Goal: Task Accomplishment & Management: Manage account settings

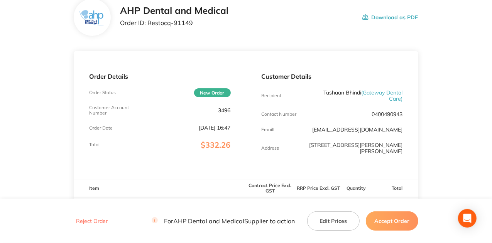
scroll to position [51, 0]
drag, startPoint x: 232, startPoint y: 110, endPoint x: 215, endPoint y: 110, distance: 17.4
click at [215, 110] on div "Order Details Order Status New Order Customer Account Number 3496 Order Date [D…" at bounding box center [160, 115] width 172 height 128
copy p "3496"
drag, startPoint x: 193, startPoint y: 21, endPoint x: 149, endPoint y: 25, distance: 43.8
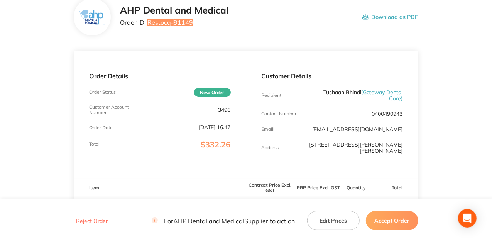
click at [149, 25] on p "Order ID: Restocq- 91149" at bounding box center [174, 22] width 108 height 7
click at [194, 24] on p "Order ID: Restocq- 91149" at bounding box center [174, 22] width 108 height 7
drag, startPoint x: 193, startPoint y: 23, endPoint x: 147, endPoint y: 20, distance: 46.1
click at [147, 20] on p "Order ID: Restocq- 91149" at bounding box center [174, 22] width 108 height 7
copy p "Restocq- 91149"
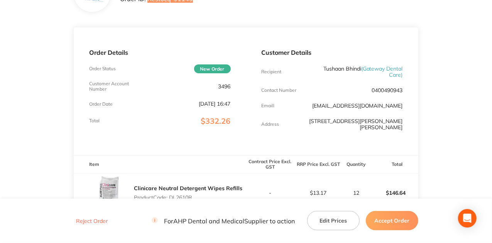
scroll to position [25, 0]
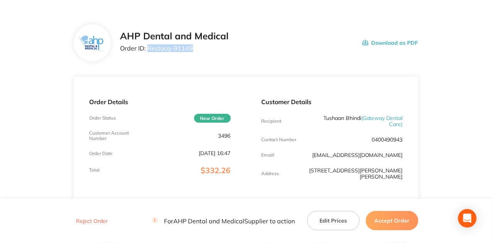
click at [201, 56] on div "AHP Dental and Medical Order ID: Restocq- 91149 Download as PDF" at bounding box center [246, 42] width 345 height 37
drag, startPoint x: 194, startPoint y: 49, endPoint x: 148, endPoint y: 44, distance: 46.2
click at [148, 45] on p "Order ID: Restocq- 91149" at bounding box center [174, 48] width 108 height 7
copy p "Restocq- 91149"
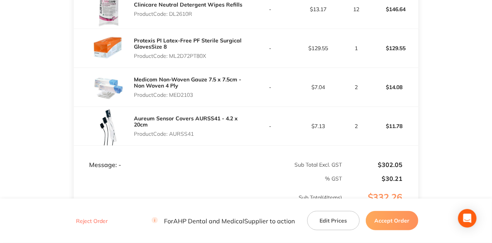
scroll to position [334, 0]
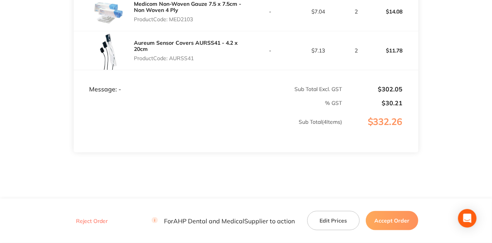
click at [404, 222] on button "Accept Order" at bounding box center [392, 220] width 53 height 19
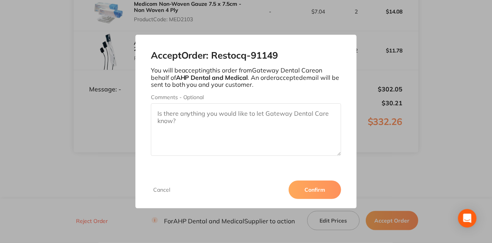
click at [324, 185] on button "Confirm" at bounding box center [315, 190] width 53 height 19
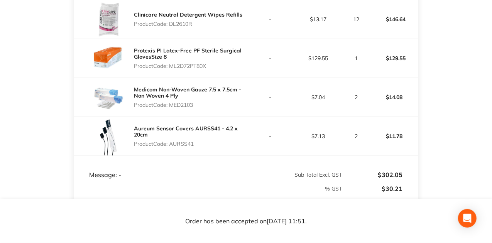
scroll to position [257, 0]
